Goal: Task Accomplishment & Management: Manage account settings

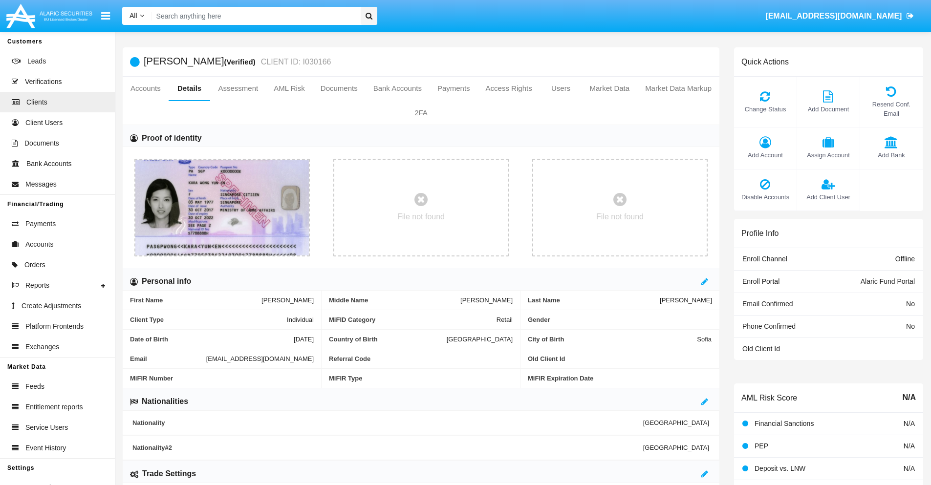
click at [765, 155] on span "Add Account" at bounding box center [765, 155] width 53 height 9
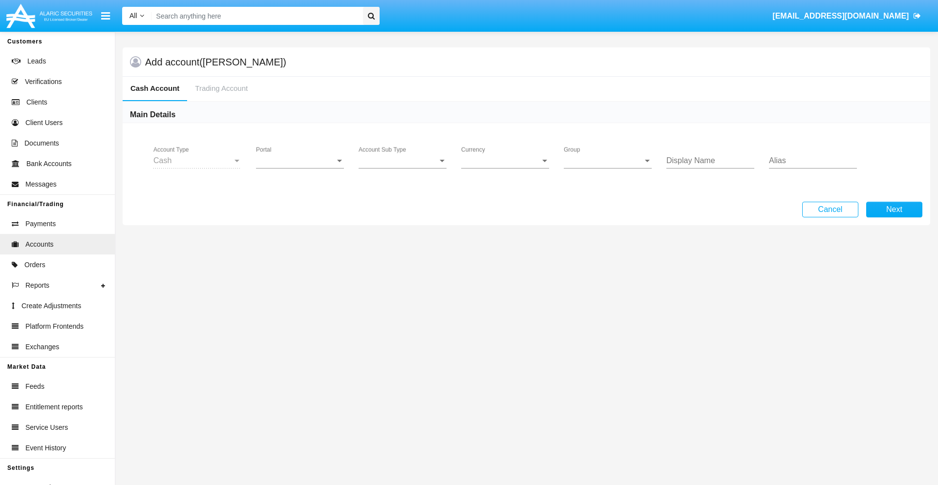
click at [300, 161] on span "Portal" at bounding box center [295, 160] width 79 height 9
click at [301, 215] on span "Alaric Fund Portal" at bounding box center [301, 214] width 90 height 23
click at [403, 161] on span "Account Sub Type" at bounding box center [398, 160] width 79 height 9
click at [403, 168] on span "Fund Cash" at bounding box center [403, 167] width 88 height 23
click at [608, 161] on span "Group" at bounding box center [603, 160] width 79 height 9
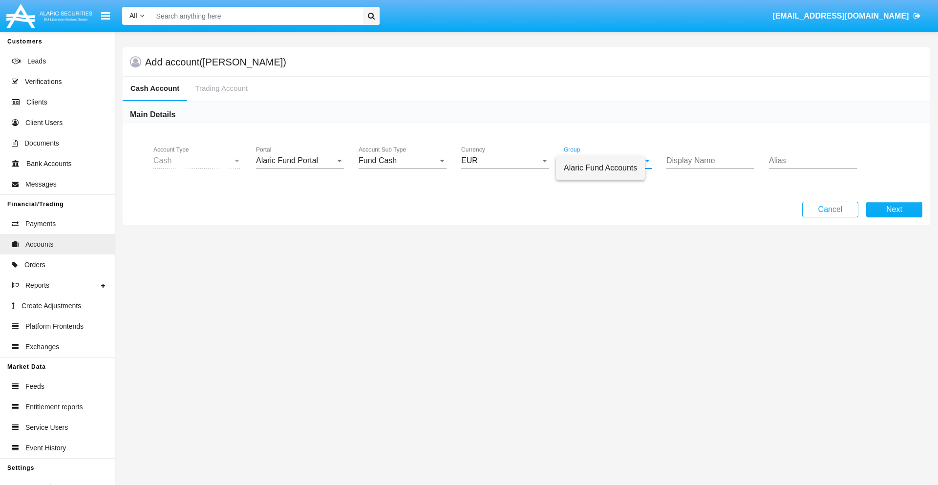
click at [608, 168] on span "Alaric Fund Accounts" at bounding box center [600, 167] width 73 height 23
type input "red"
type input "turquoise"
click at [894, 210] on button "Next" at bounding box center [895, 210] width 56 height 16
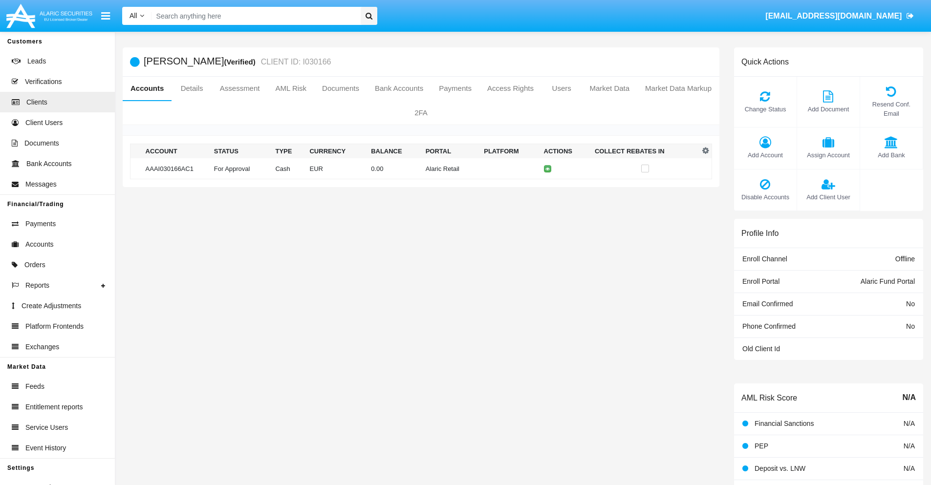
click at [422, 169] on td "Alaric Retail" at bounding box center [451, 168] width 59 height 21
click at [765, 109] on span "Change Status" at bounding box center [765, 109] width 53 height 9
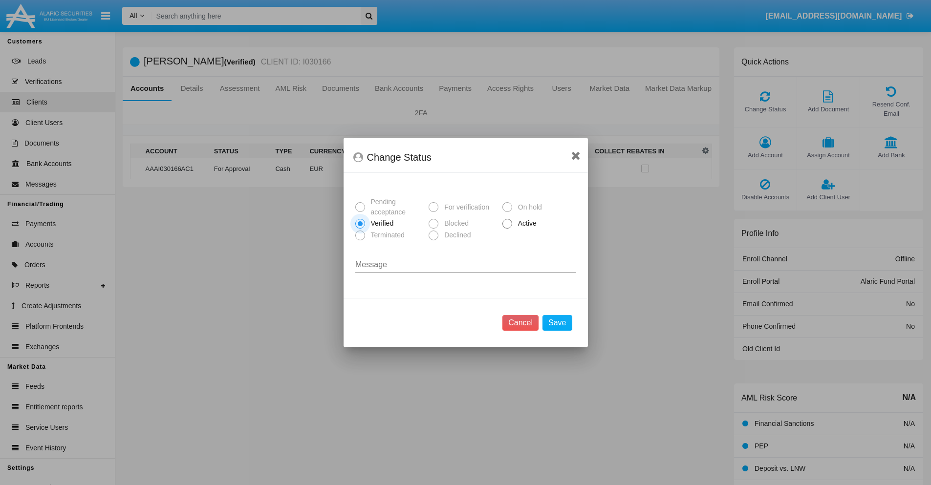
click at [525, 223] on span "Active" at bounding box center [525, 223] width 27 height 10
click at [507, 229] on input "Active" at bounding box center [507, 229] width 0 height 0
radio input "true"
click at [557, 323] on button "Save" at bounding box center [556, 323] width 29 height 16
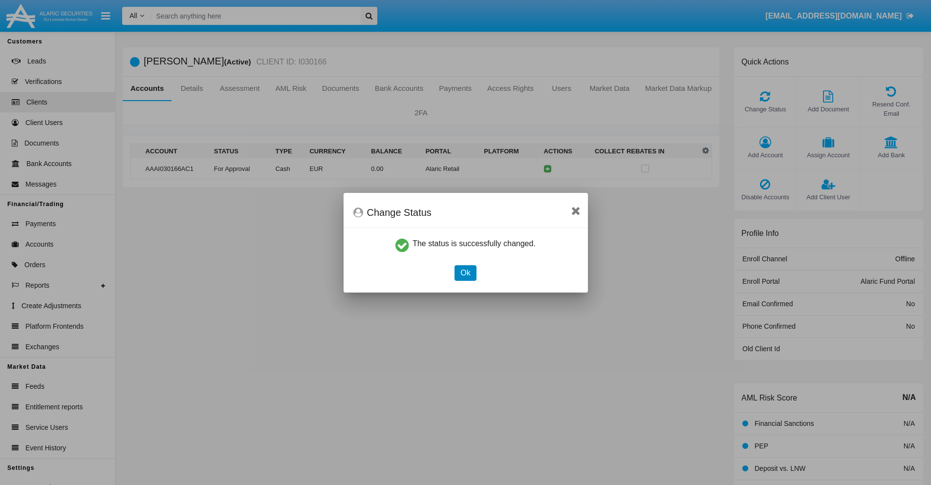
click at [465, 273] on button "Ok" at bounding box center [466, 273] width 22 height 16
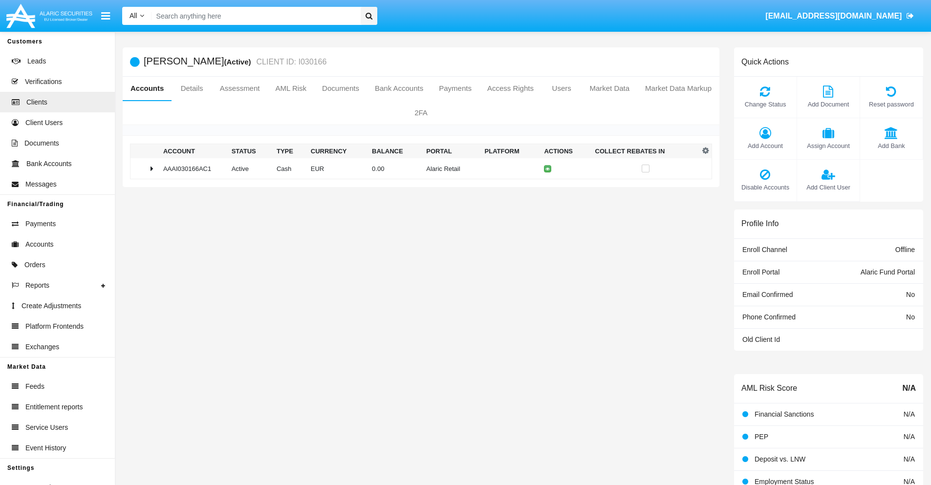
click at [417, 169] on td "0.00" at bounding box center [395, 168] width 54 height 21
click at [547, 189] on icon at bounding box center [549, 189] width 4 height 4
